Goal: Information Seeking & Learning: Find specific fact

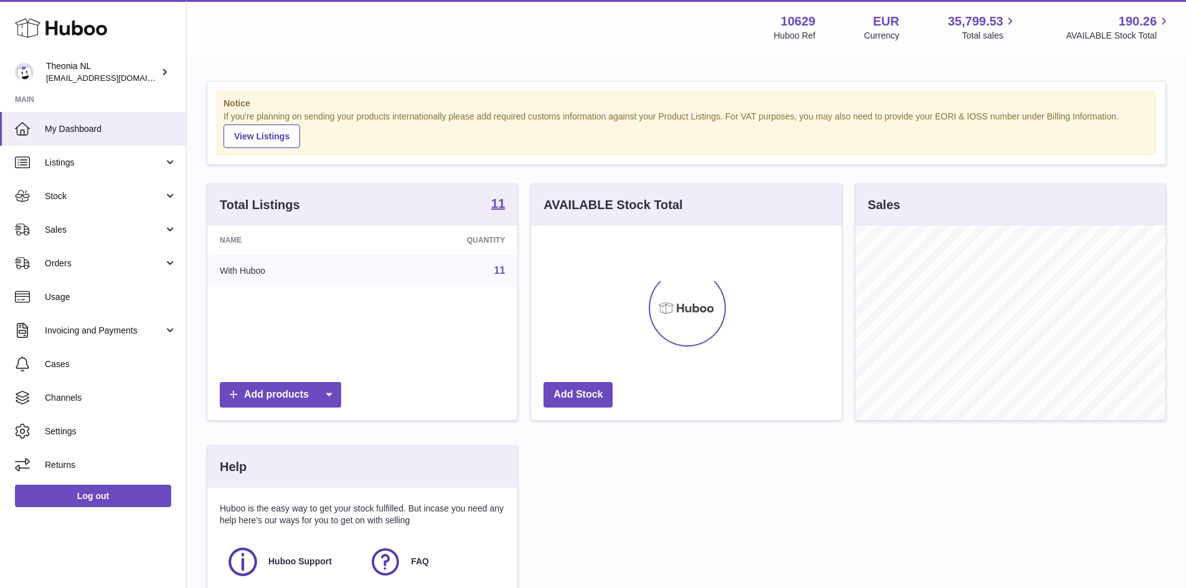
scroll to position [194, 314]
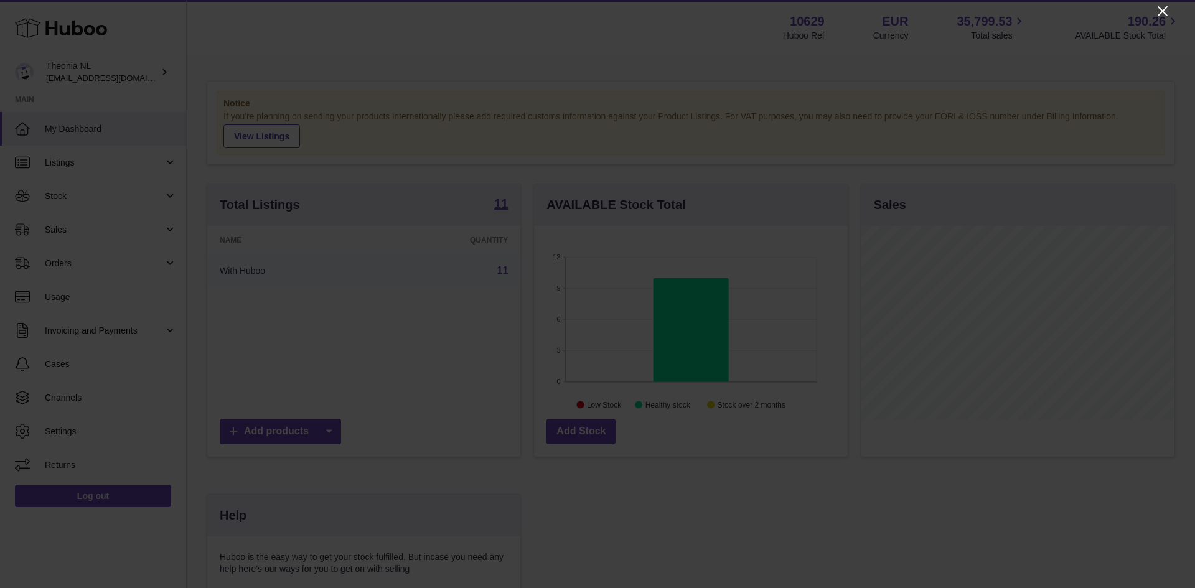
click at [1158, 10] on icon "Close" at bounding box center [1162, 11] width 15 height 15
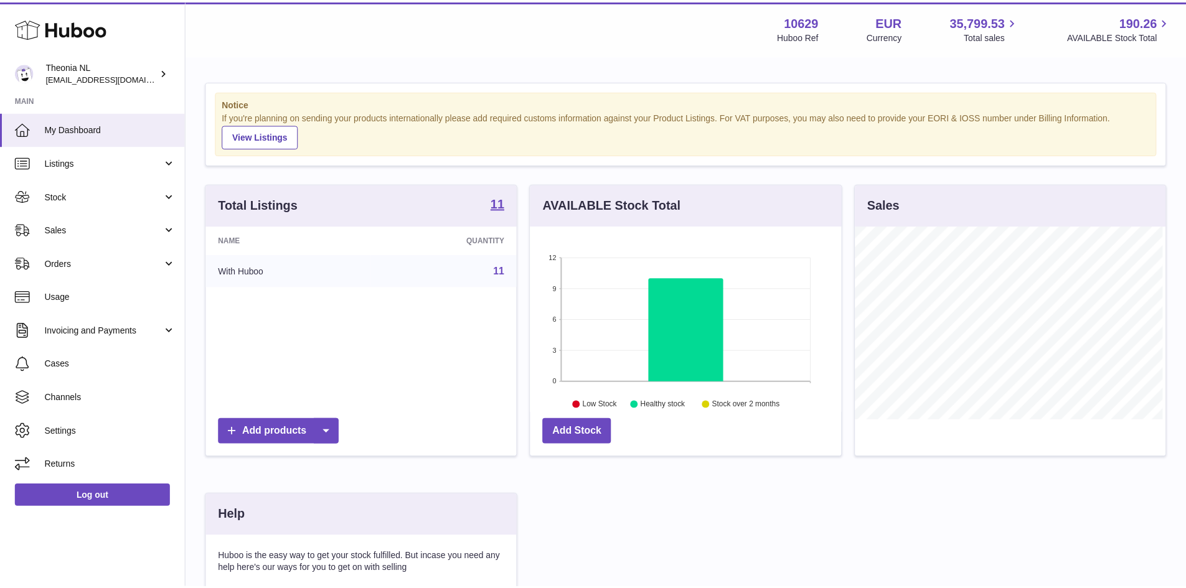
scroll to position [622180, 622065]
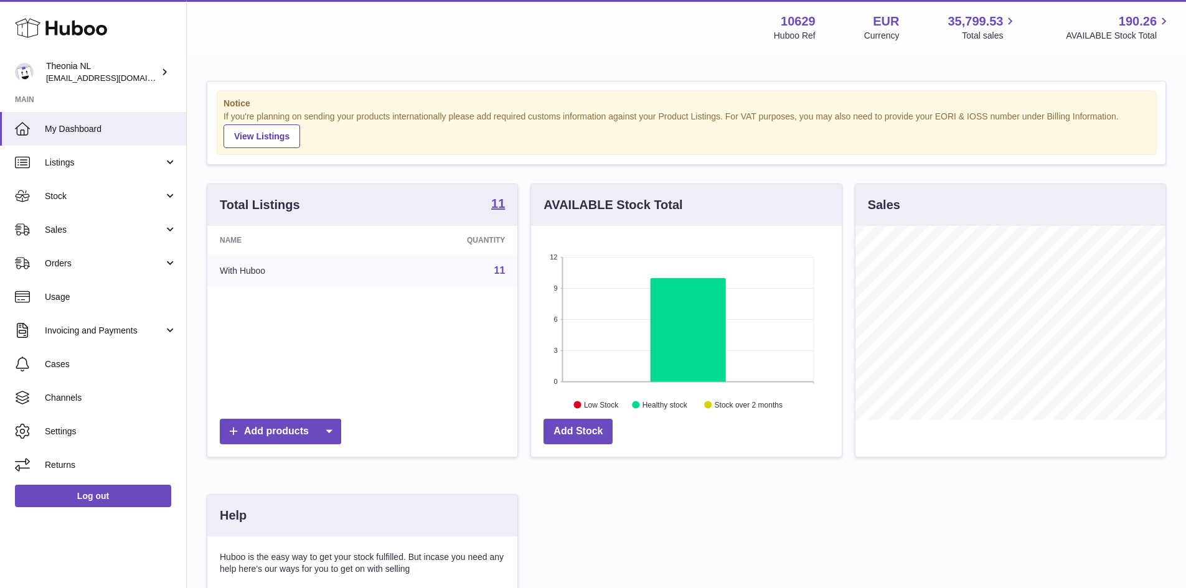
click at [502, 271] on link "11" at bounding box center [499, 270] width 11 height 11
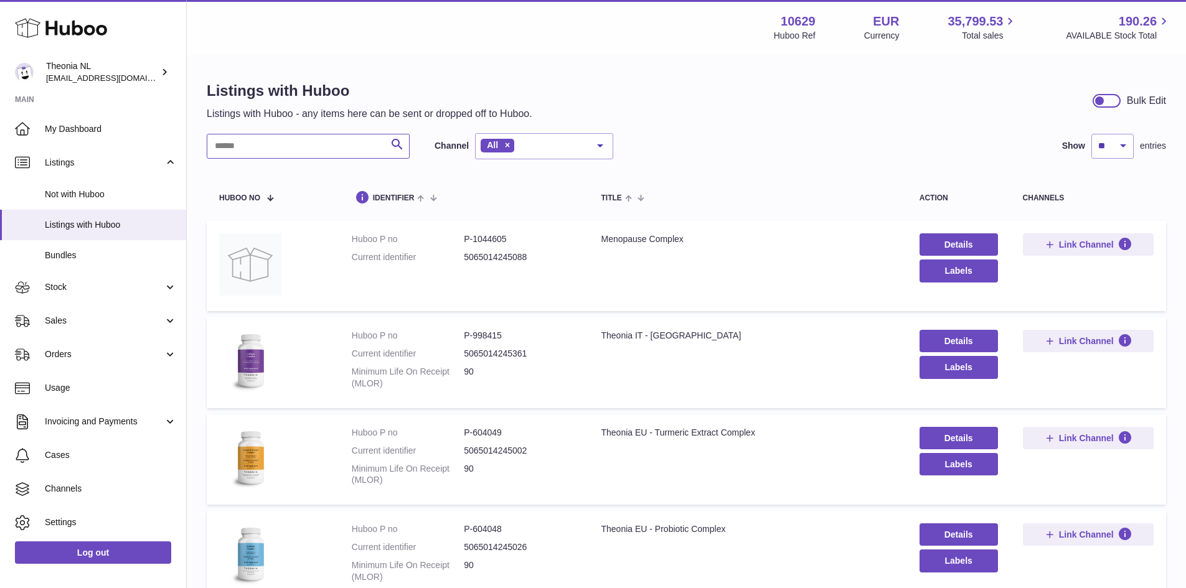
click at [274, 139] on input "text" at bounding box center [308, 146] width 203 height 25
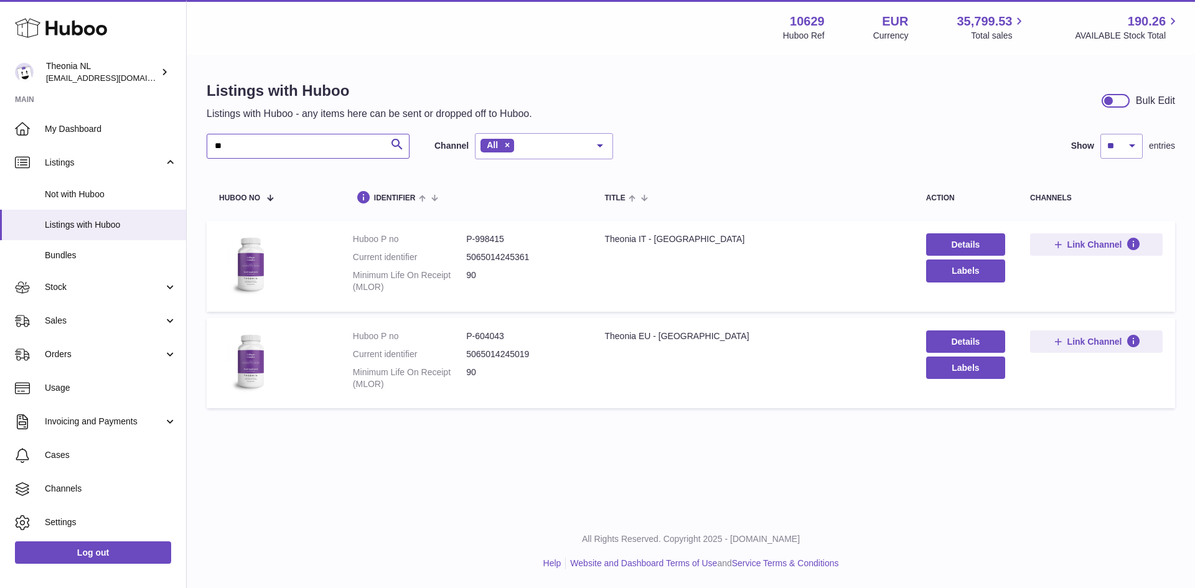
type input "*"
click at [488, 240] on dd "P-998415" at bounding box center [522, 239] width 113 height 12
copy dd "998415"
click at [483, 337] on dd "P-604043" at bounding box center [522, 336] width 113 height 12
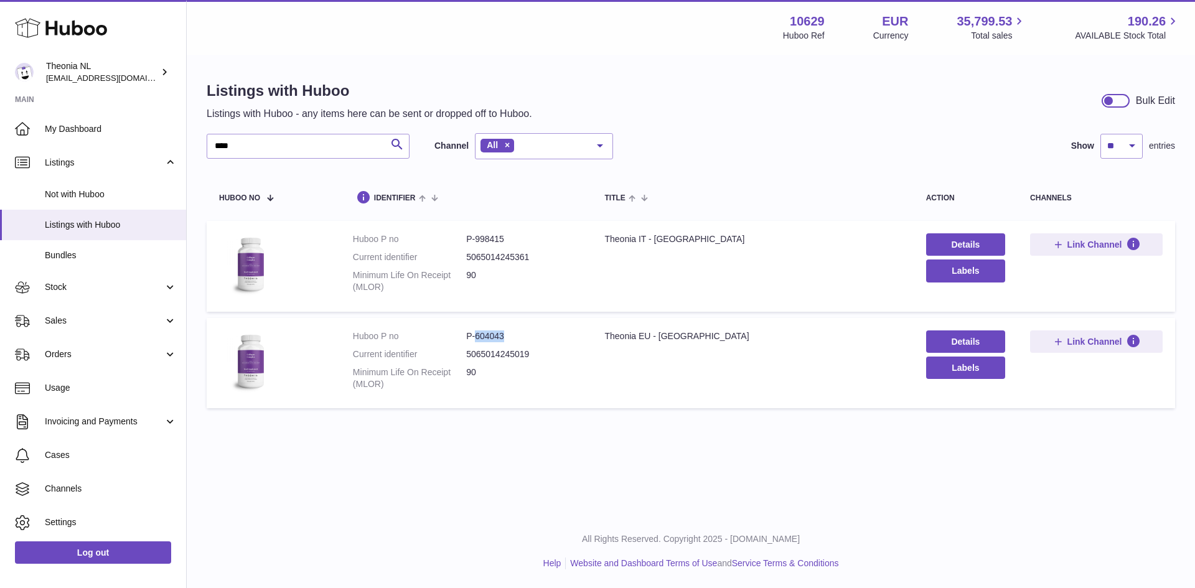
click at [483, 337] on dd "P-604043" at bounding box center [522, 336] width 113 height 12
copy dd "604043"
drag, startPoint x: 257, startPoint y: 137, endPoint x: 200, endPoint y: 152, distance: 58.6
click at [200, 152] on div "Listings with Huboo Listings with Huboo - any items here can be sent or dropped…" at bounding box center [691, 247] width 1008 height 383
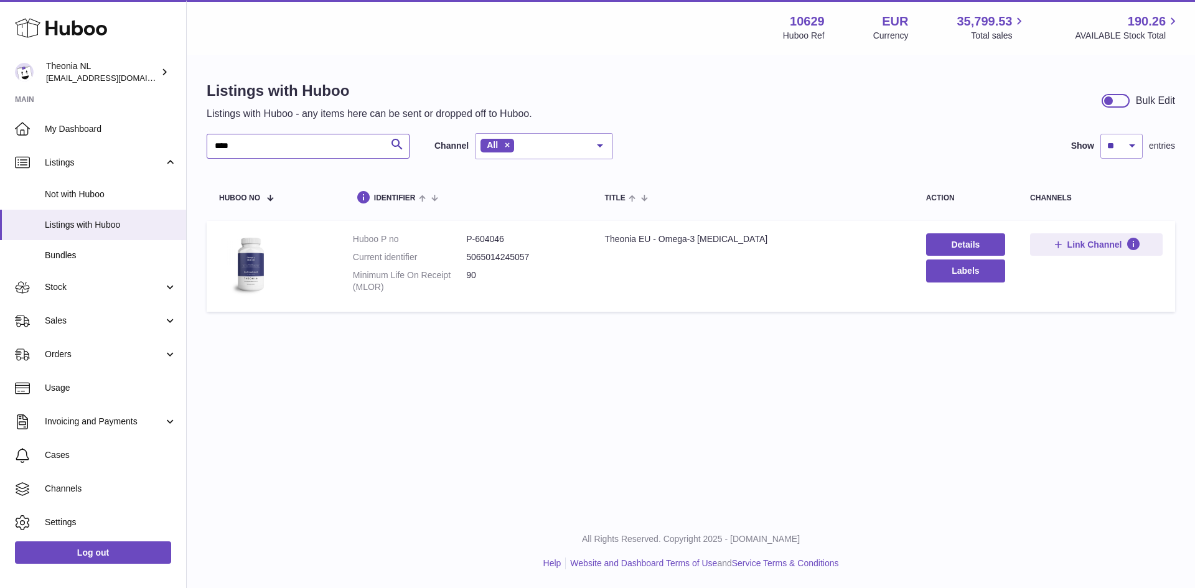
type input "****"
click at [484, 239] on dd "P-604046" at bounding box center [522, 239] width 113 height 12
copy dd "604046"
